Goal: Information Seeking & Learning: Learn about a topic

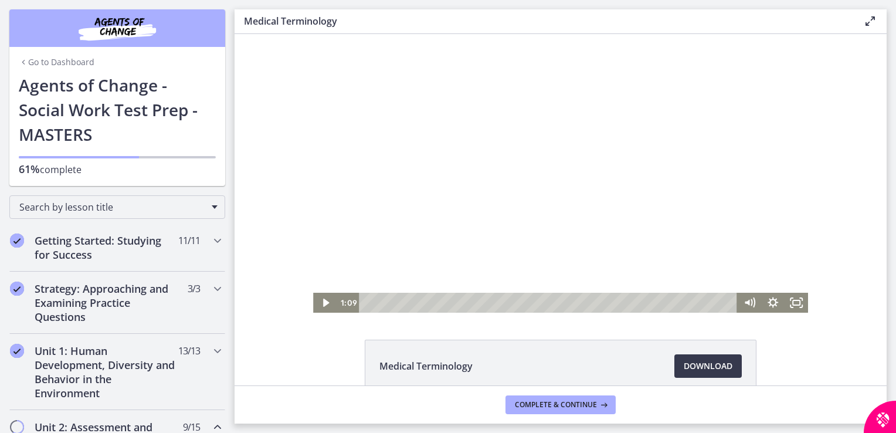
scroll to position [744, 0]
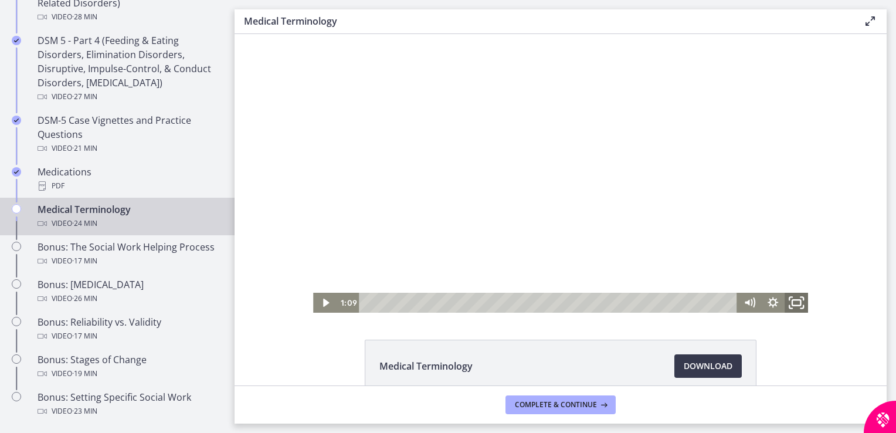
click at [793, 309] on icon "Fullscreen" at bounding box center [796, 303] width 28 height 24
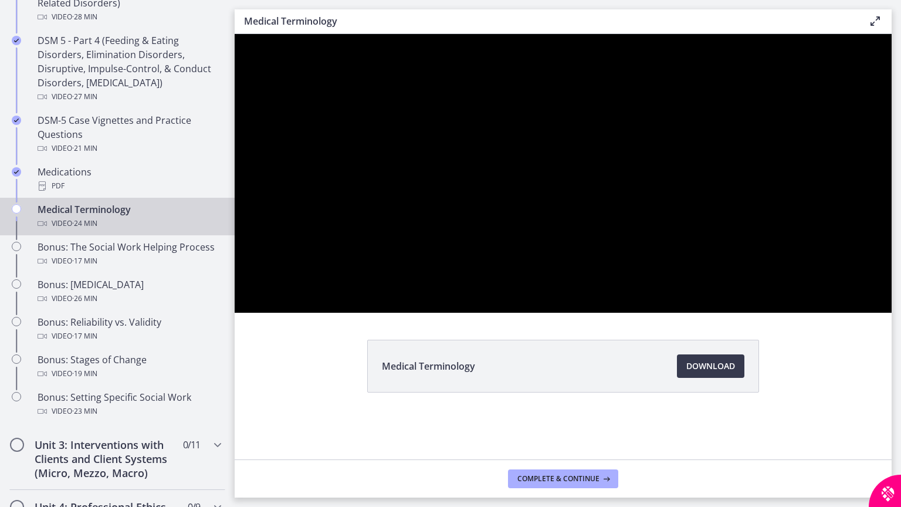
click at [891, 313] on div at bounding box center [563, 173] width 657 height 279
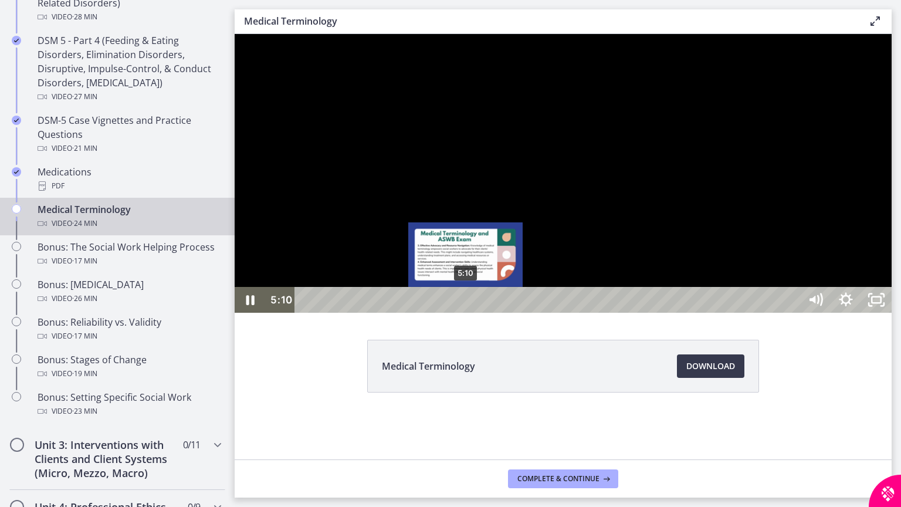
click at [466, 304] on div "Playbar" at bounding box center [465, 300] width 9 height 9
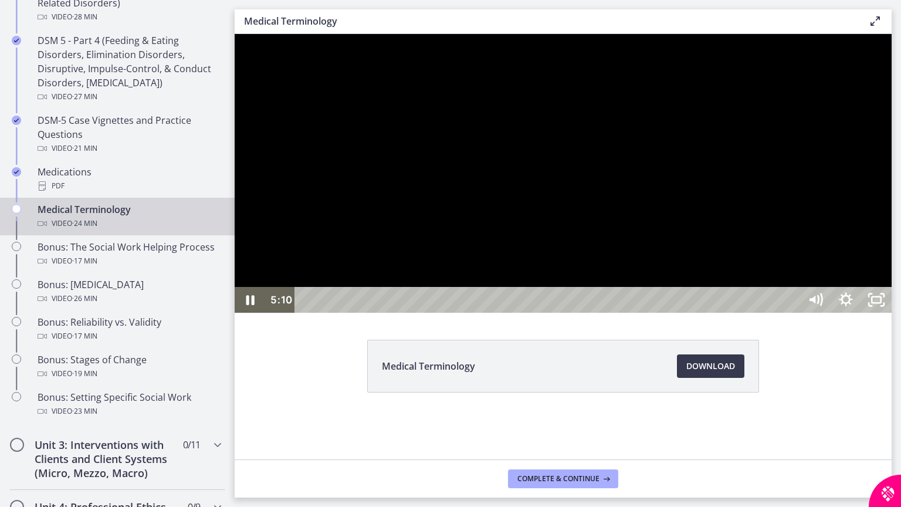
click at [537, 313] on div at bounding box center [563, 173] width 657 height 279
click at [620, 313] on div at bounding box center [563, 173] width 657 height 279
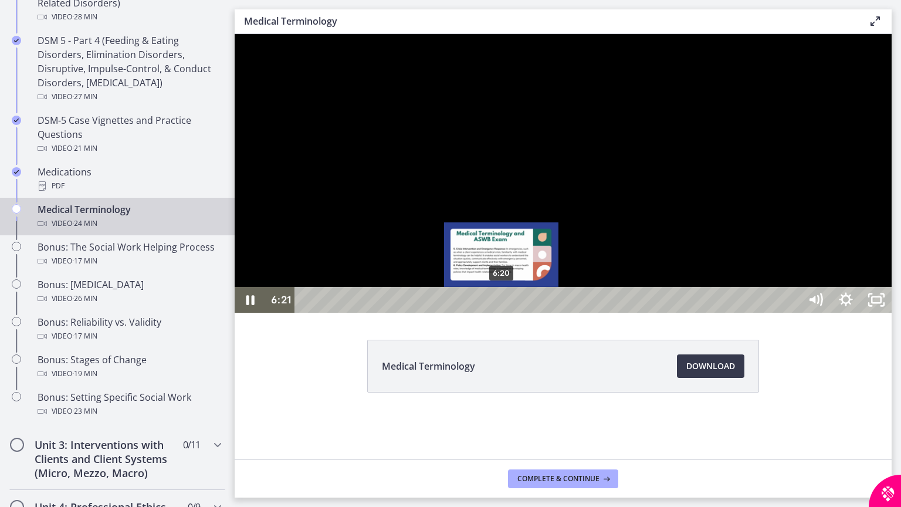
click at [502, 304] on div "Playbar" at bounding box center [501, 300] width 9 height 9
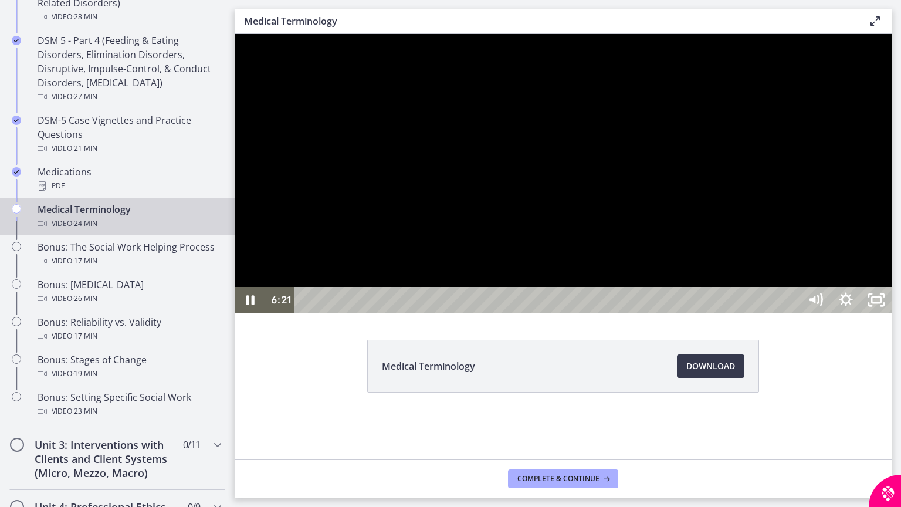
click at [591, 313] on div at bounding box center [563, 173] width 657 height 279
click at [559, 313] on div at bounding box center [563, 173] width 657 height 279
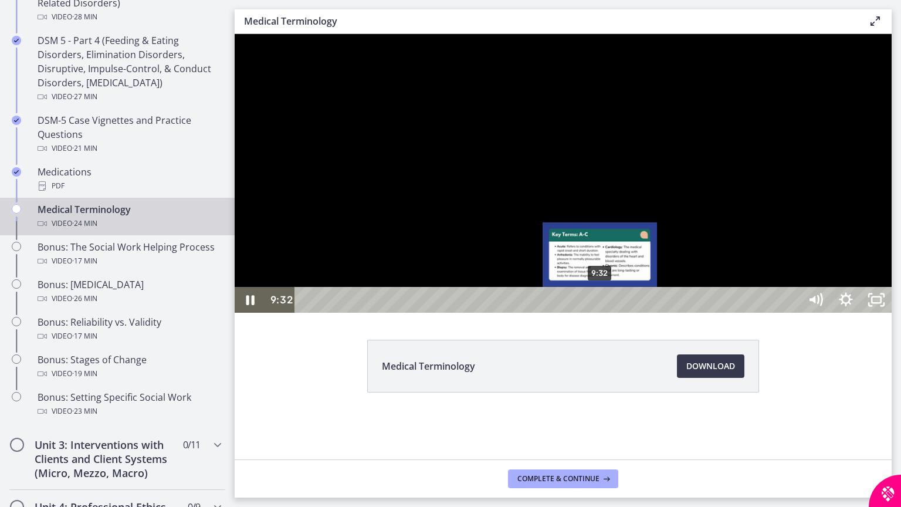
click at [601, 304] on div "Playbar" at bounding box center [600, 300] width 9 height 9
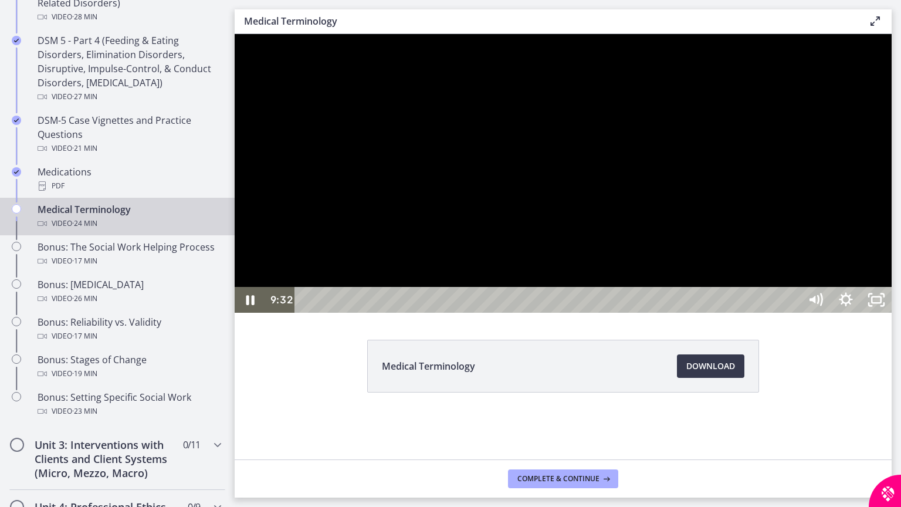
click at [624, 313] on div at bounding box center [563, 173] width 657 height 279
click at [632, 313] on div at bounding box center [563, 173] width 657 height 279
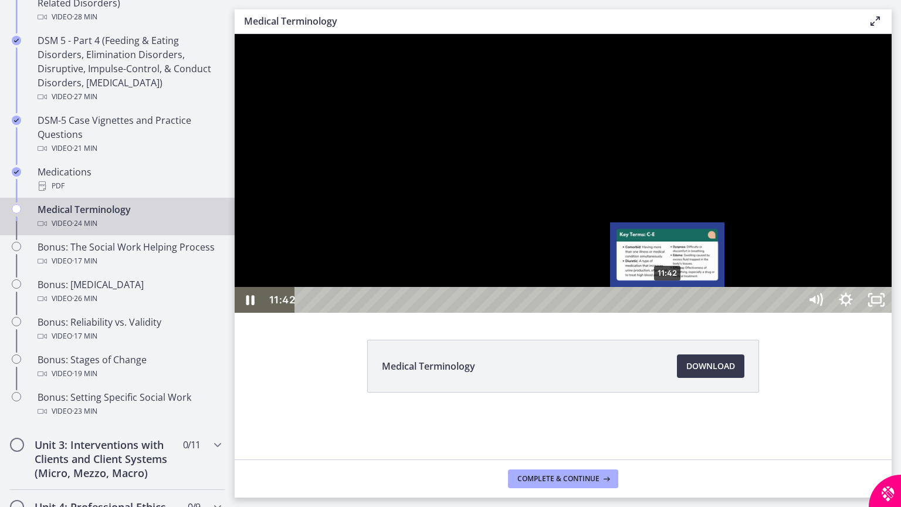
click at [669, 304] on div "Playbar" at bounding box center [667, 300] width 9 height 9
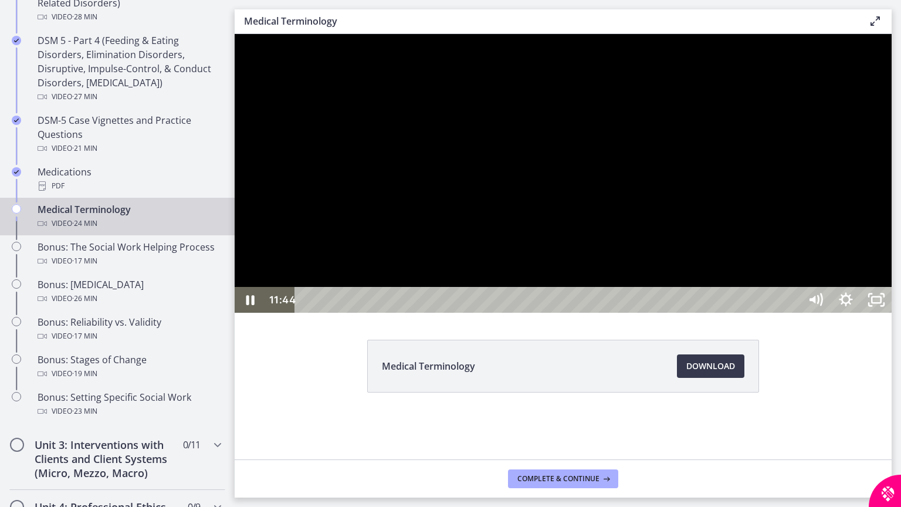
click at [685, 313] on div at bounding box center [563, 173] width 657 height 279
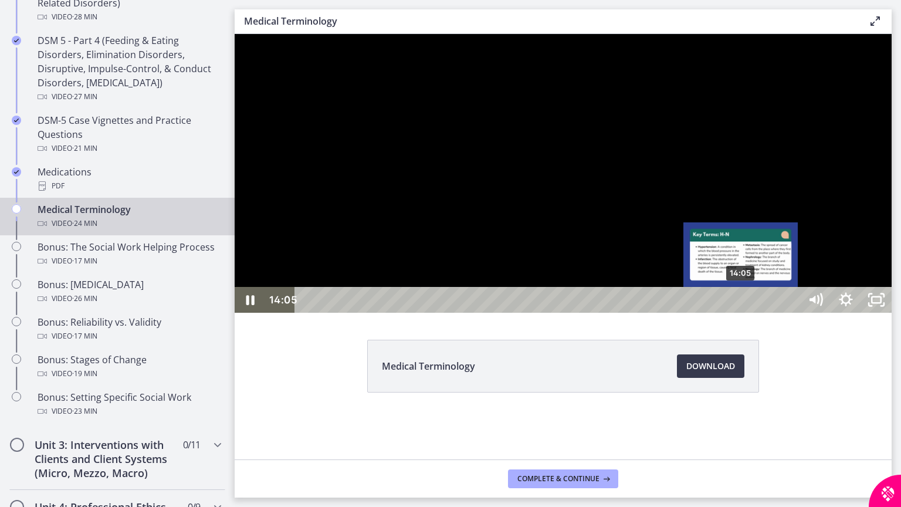
drag, startPoint x: 747, startPoint y: 528, endPoint x: 741, endPoint y: 526, distance: 6.3
click at [741, 304] on div "Playbar" at bounding box center [740, 300] width 9 height 9
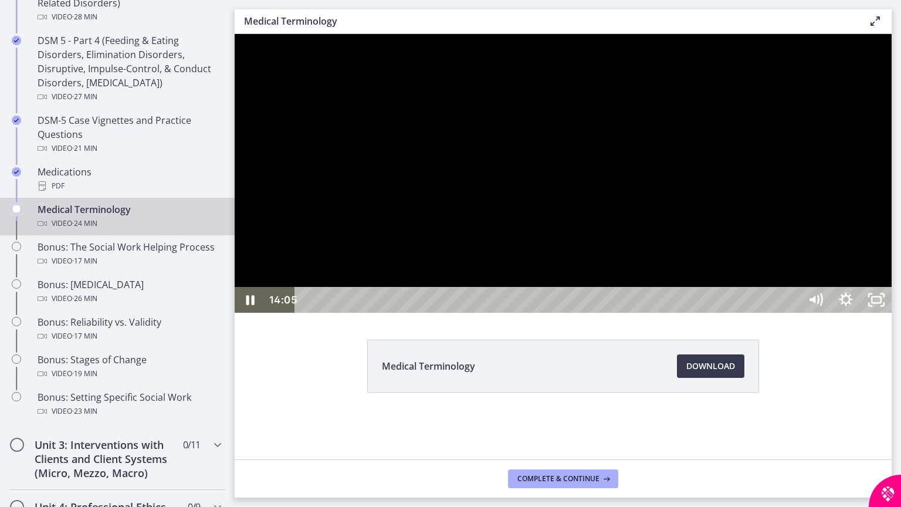
click at [785, 313] on div at bounding box center [563, 173] width 657 height 279
click at [784, 313] on div at bounding box center [563, 173] width 657 height 279
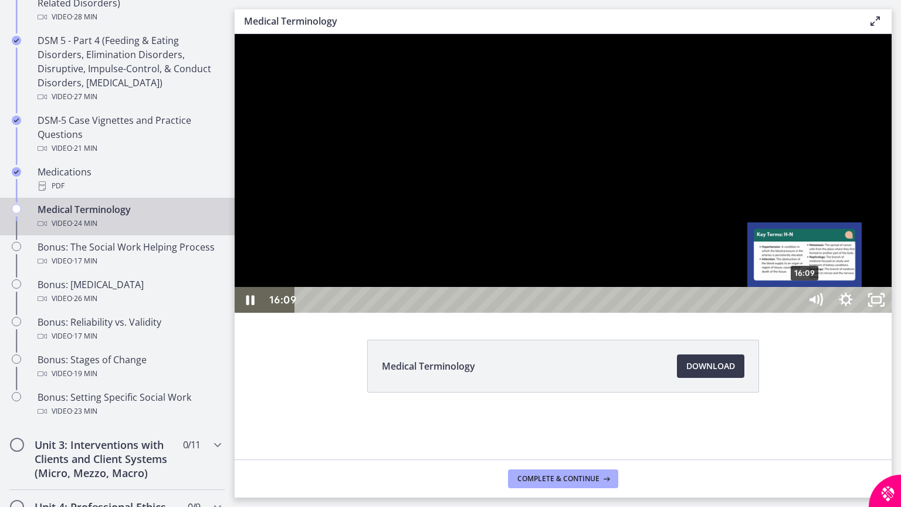
click at [805, 304] on div "Playbar" at bounding box center [804, 300] width 9 height 9
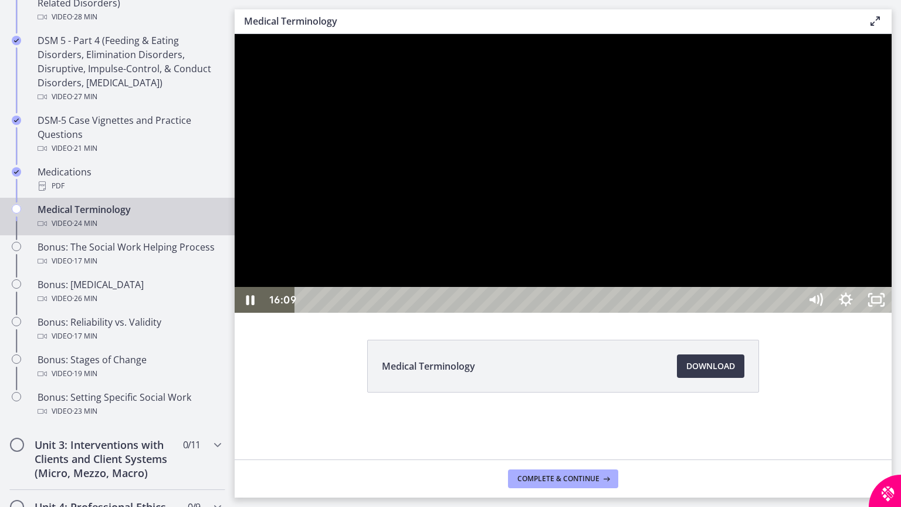
click at [832, 313] on div at bounding box center [563, 173] width 657 height 279
click at [764, 313] on div at bounding box center [563, 173] width 657 height 279
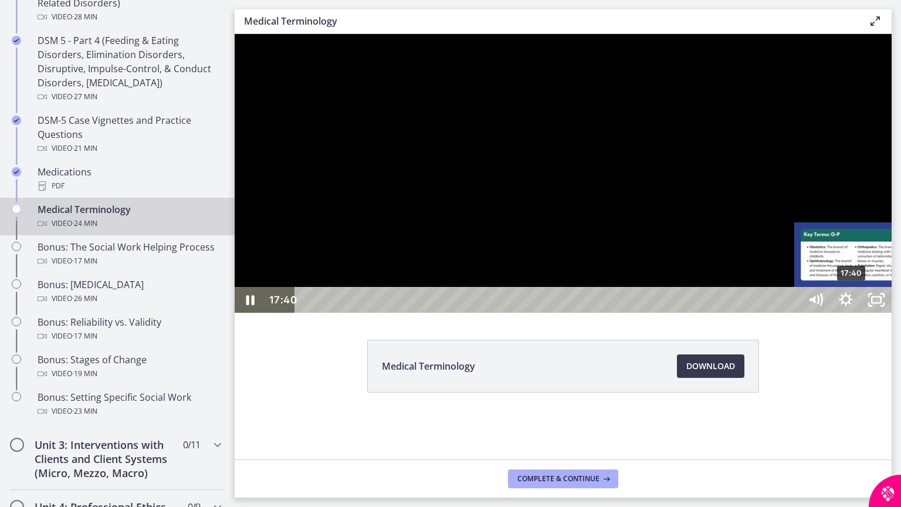
click at [852, 304] on div "Playbar" at bounding box center [851, 300] width 9 height 9
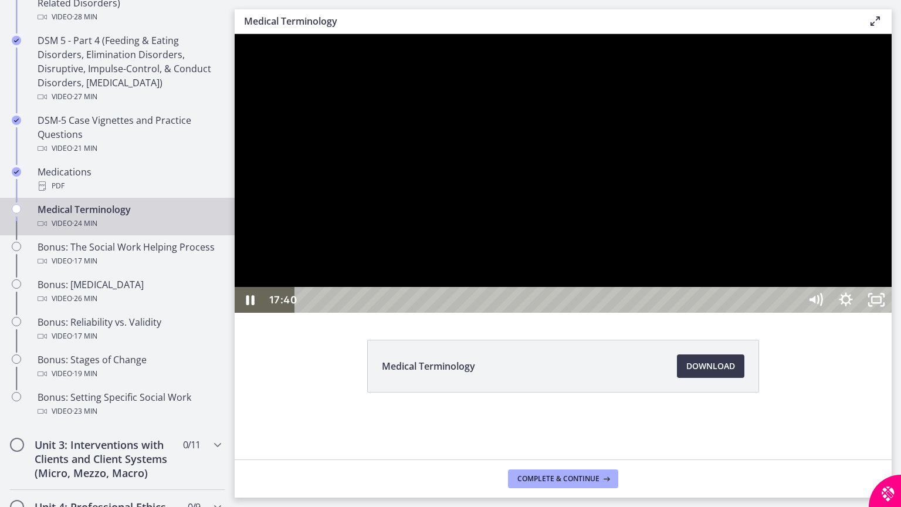
click at [869, 313] on div at bounding box center [563, 173] width 657 height 279
click at [891, 313] on div at bounding box center [563, 173] width 657 height 279
click at [792, 313] on div "19:24" at bounding box center [549, 300] width 487 height 26
click at [896, 304] on div "Playbar" at bounding box center [904, 300] width 9 height 9
click at [891, 313] on div at bounding box center [563, 173] width 657 height 279
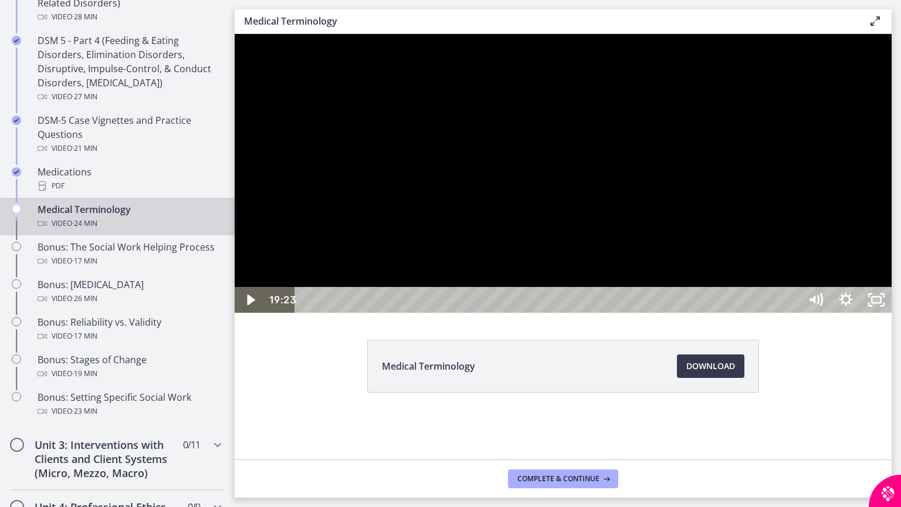
click at [891, 313] on div at bounding box center [563, 173] width 657 height 279
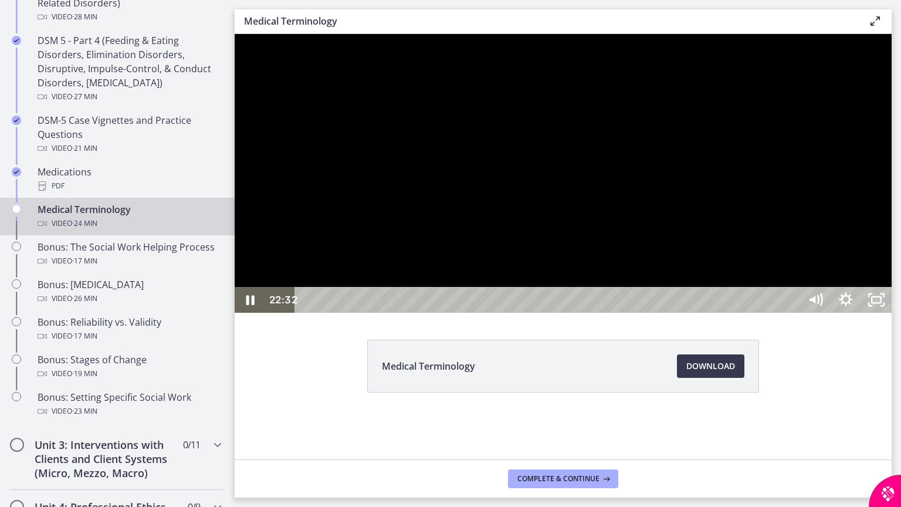
click at [891, 313] on div at bounding box center [563, 173] width 657 height 279
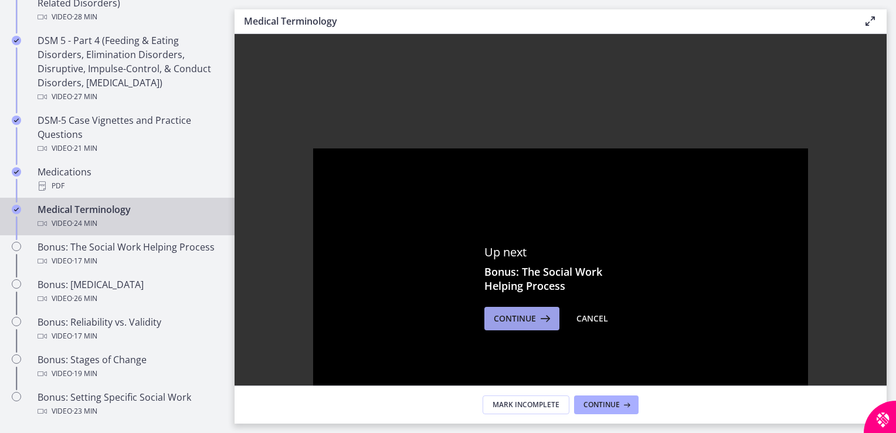
click at [525, 325] on span "Continue" at bounding box center [515, 318] width 42 height 14
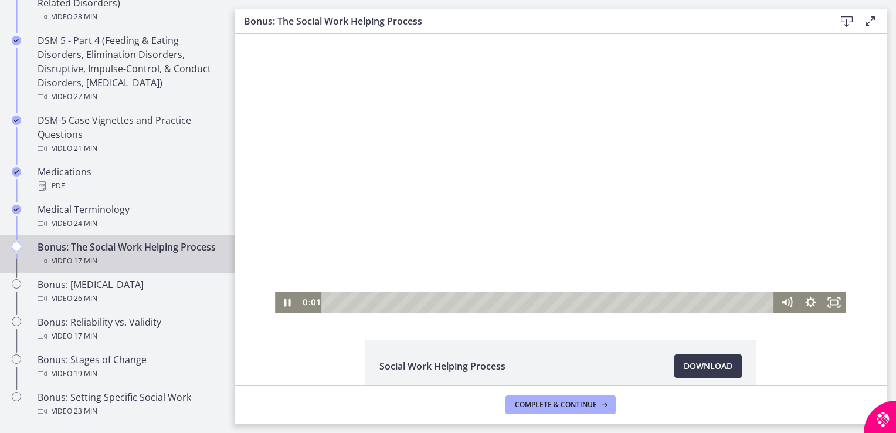
click at [591, 182] on div at bounding box center [560, 173] width 571 height 279
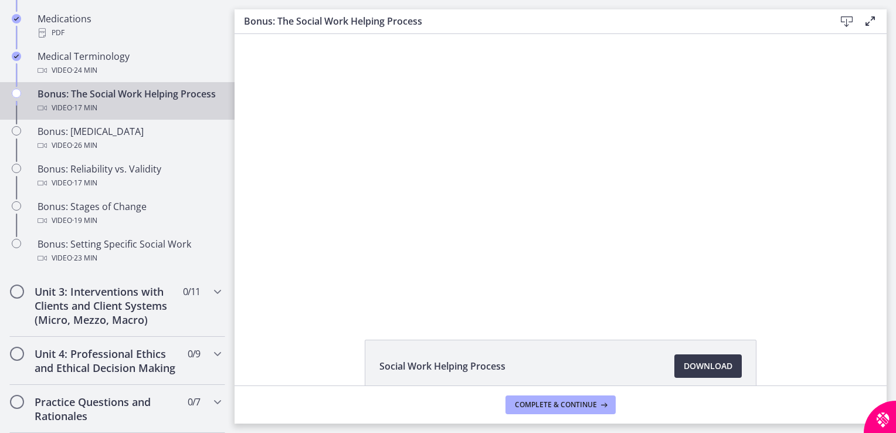
scroll to position [960, 0]
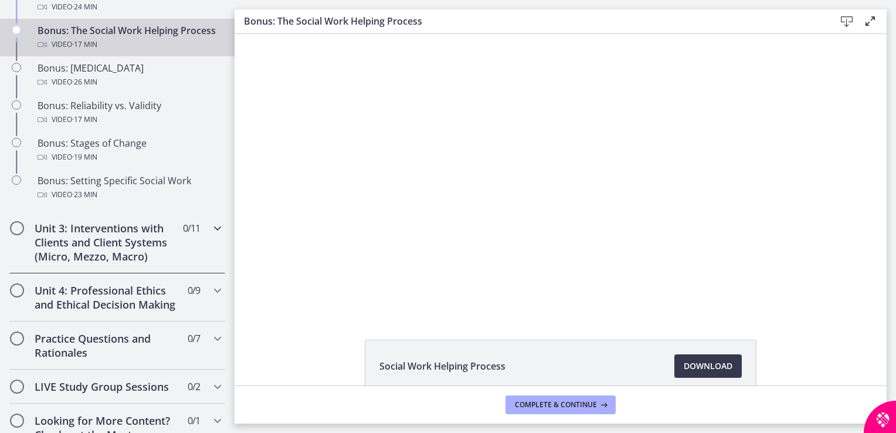
click at [191, 267] on div "Unit 3: Interventions with Clients and Client Systems (Micro, Mezzo, Macro) 0 /…" at bounding box center [117, 242] width 216 height 62
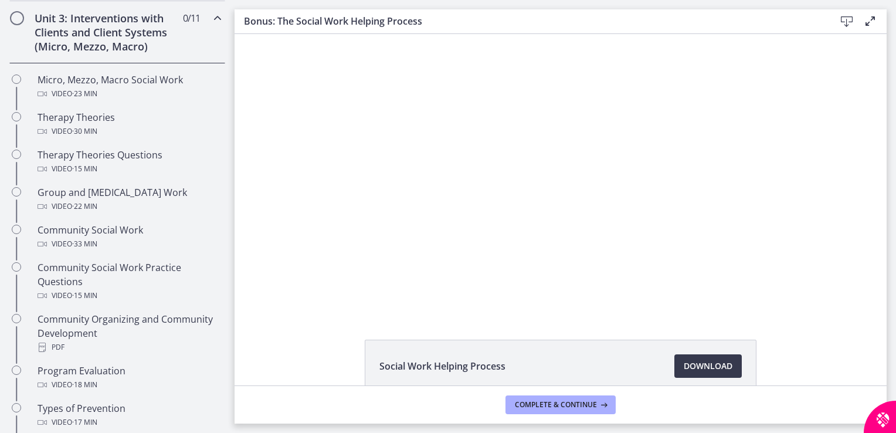
scroll to position [360, 0]
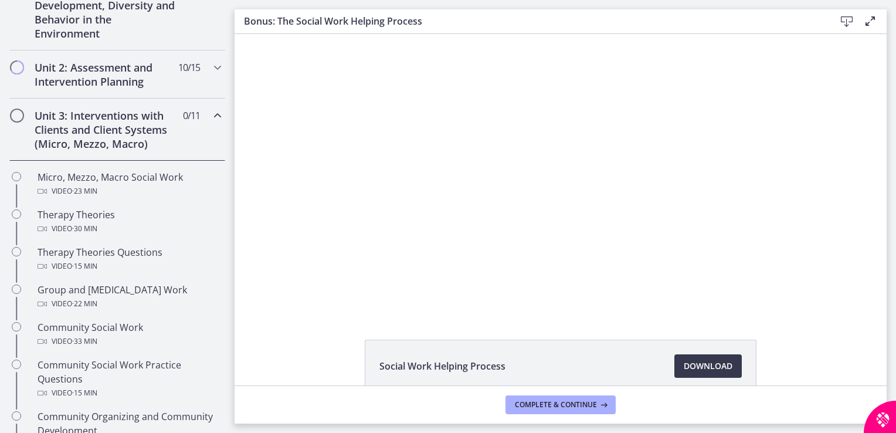
click at [236, 144] on div "Click for sound @keyframes VOLUME_SMALL_WAVE_FLASH { 0% { opacity: 0; } 33% { o…" at bounding box center [561, 173] width 652 height 279
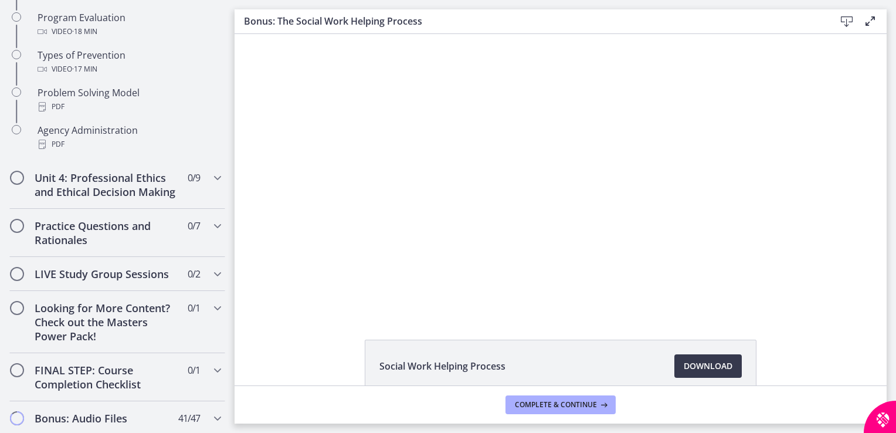
scroll to position [820, 0]
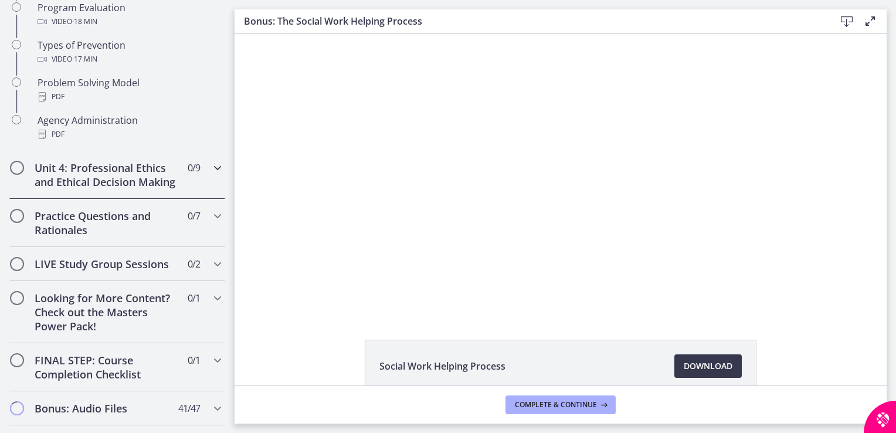
click at [189, 192] on div "Unit 4: Professional Ethics and Ethical Decision Making 0 / 9 Completed" at bounding box center [117, 175] width 216 height 48
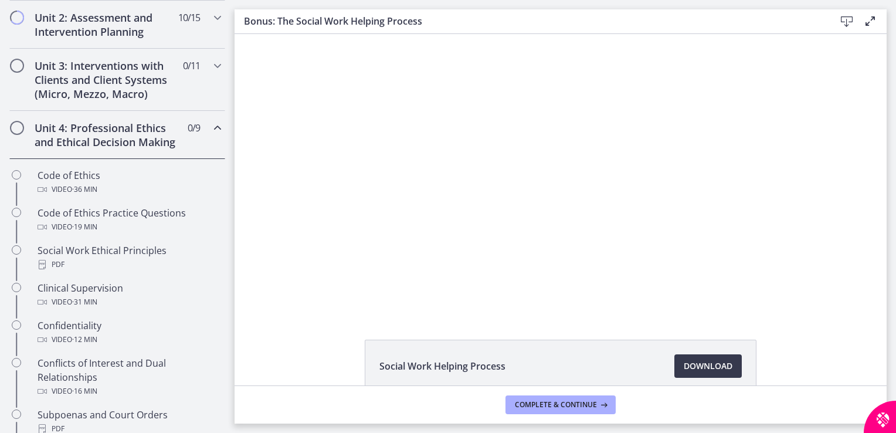
scroll to position [920, 0]
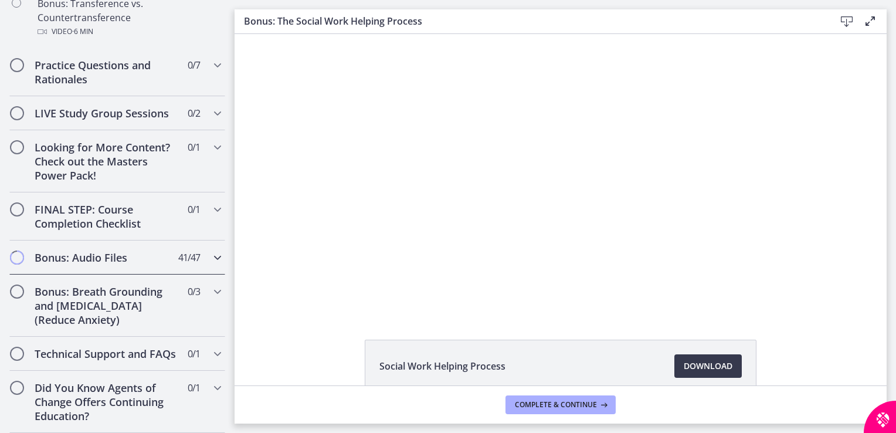
click at [178, 250] on span "41 / 47 Completed" at bounding box center [189, 257] width 22 height 14
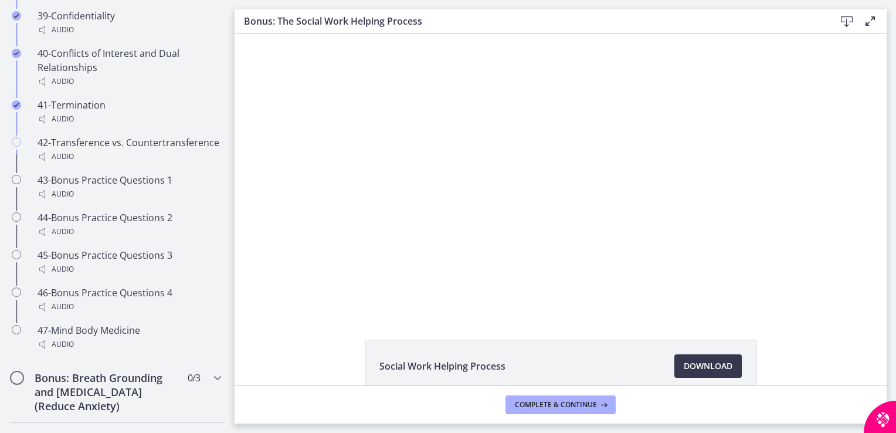
scroll to position [2261, 0]
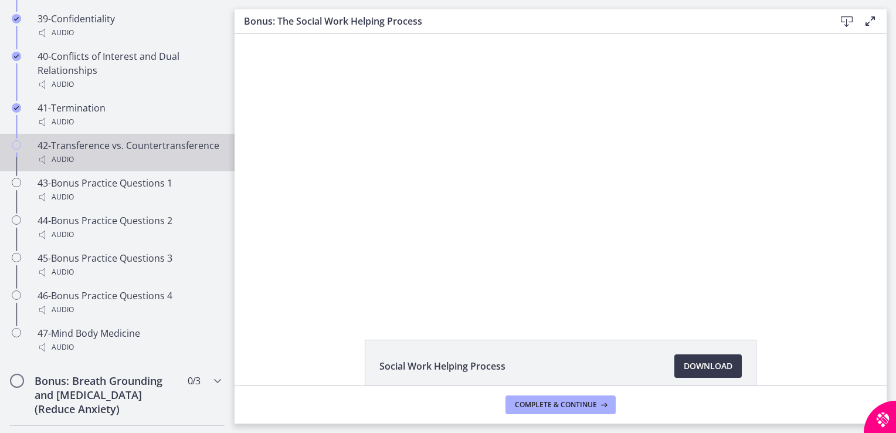
click at [95, 148] on div "42-Transference vs. Countertransference Audio" at bounding box center [129, 152] width 183 height 28
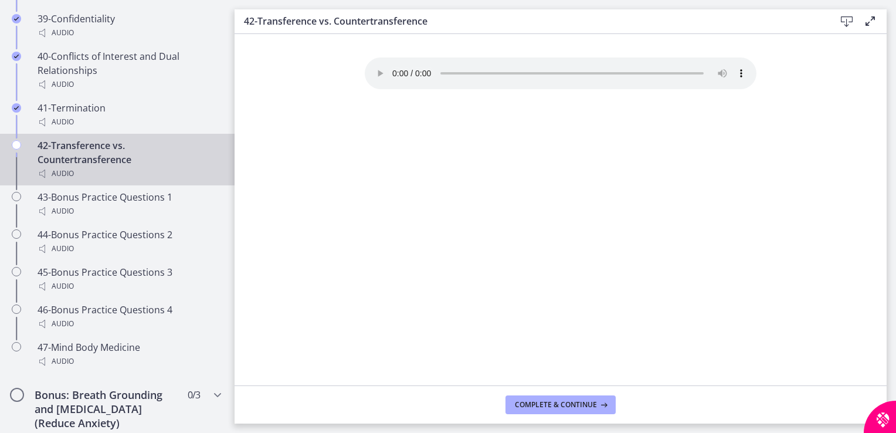
scroll to position [2374, 0]
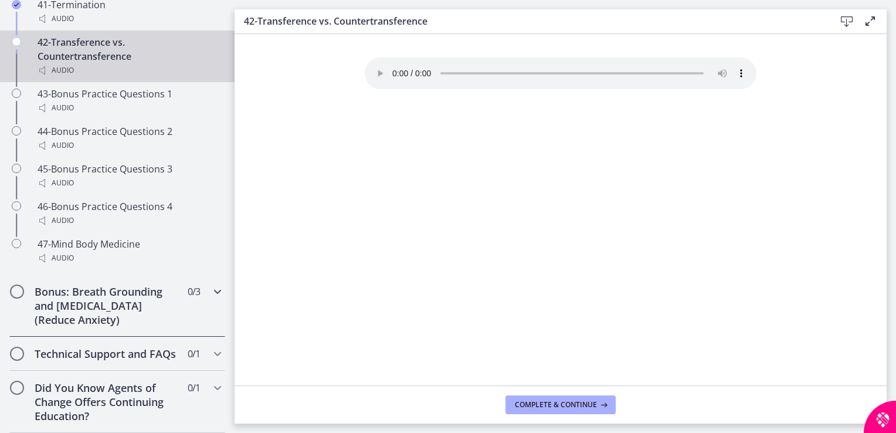
click at [197, 299] on div "Bonus: Breath Grounding and [MEDICAL_DATA] (Reduce Anxiety) 0 / 3 Completed" at bounding box center [117, 305] width 216 height 62
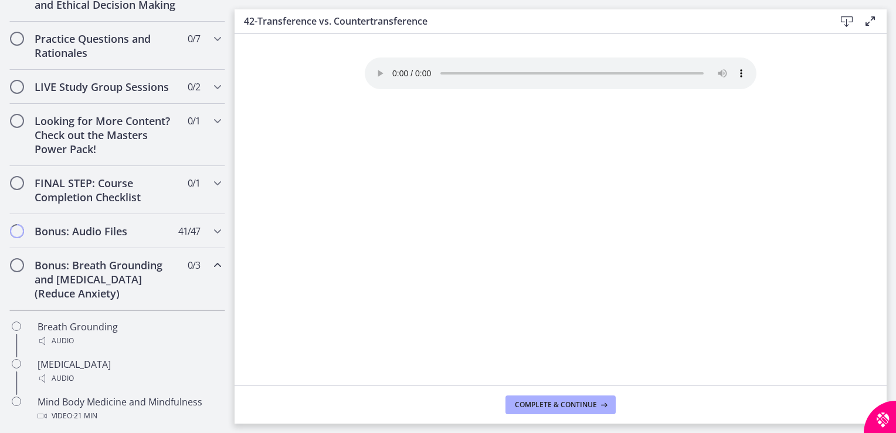
scroll to position [0, 0]
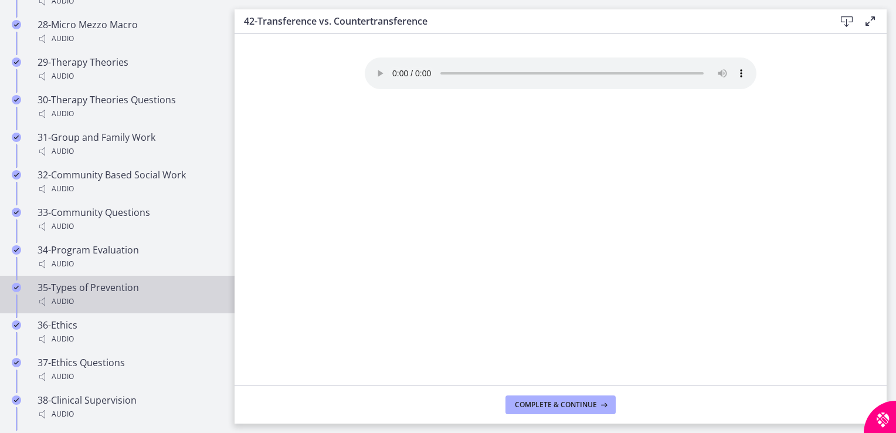
scroll to position [1826, 0]
